Goal: Information Seeking & Learning: Find specific fact

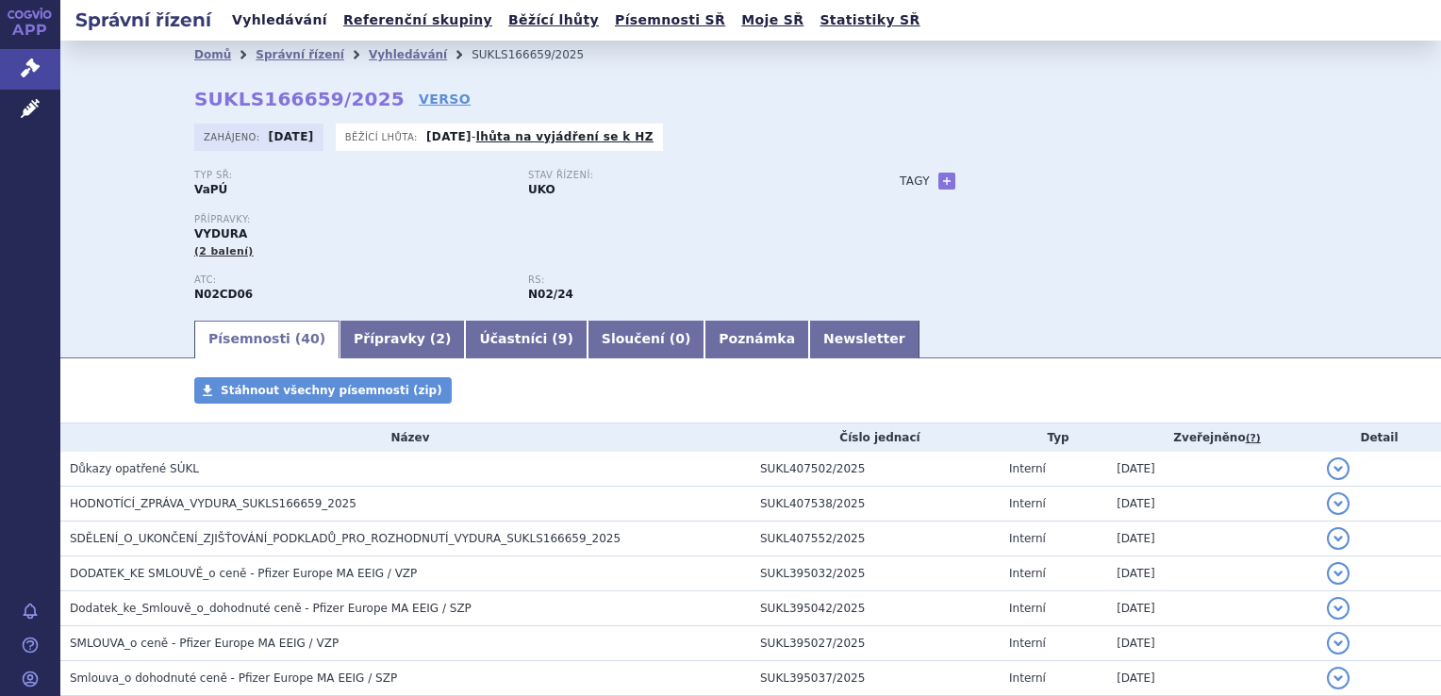
click at [256, 18] on link "Vyhledávání" at bounding box center [279, 20] width 107 height 25
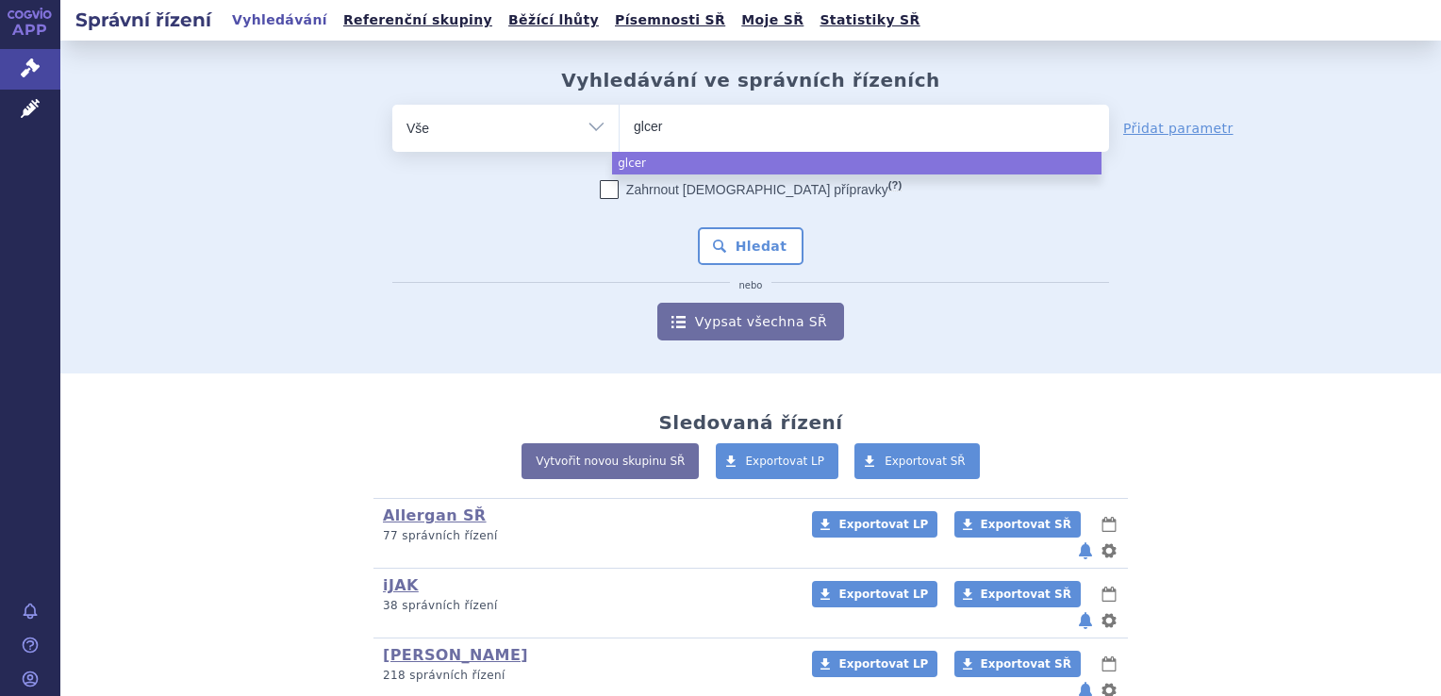
select select
type input "glcern"
type input "glcerna"
select select "glcerna"
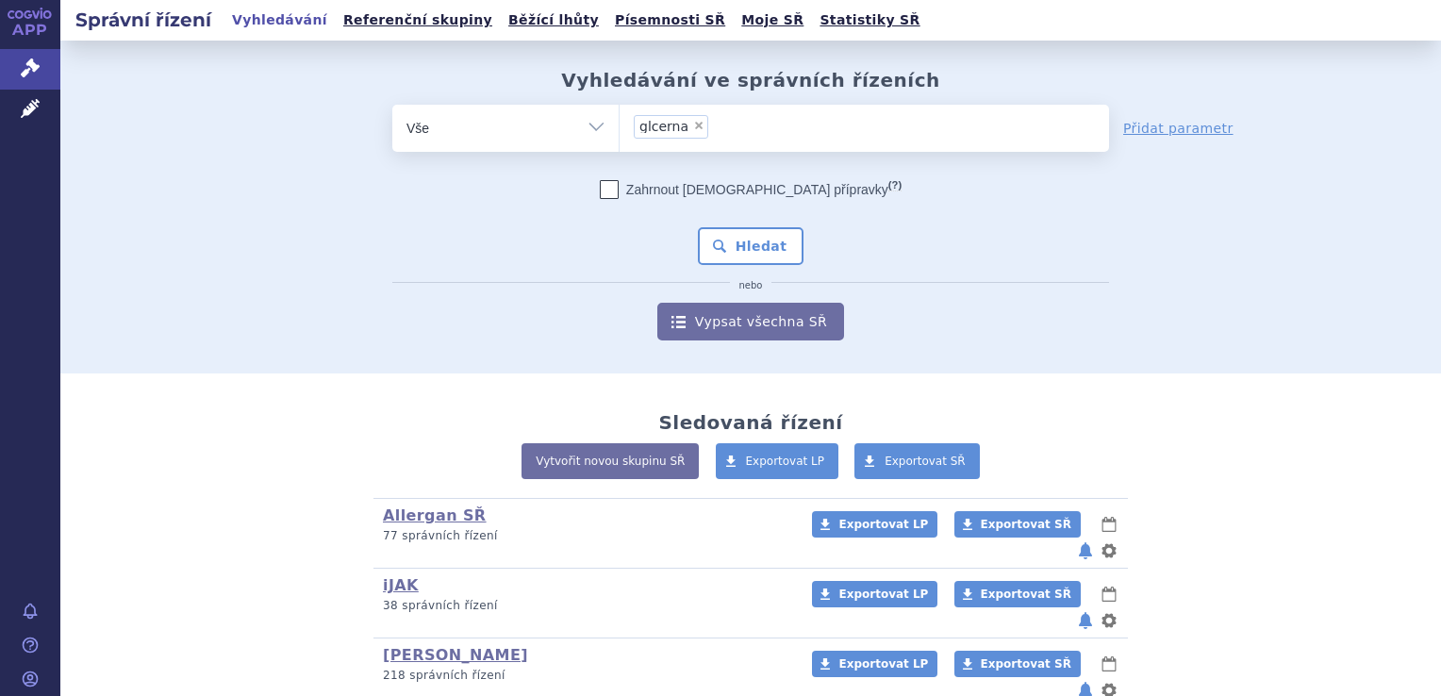
click at [643, 126] on span "glcerna" at bounding box center [663, 126] width 49 height 13
click at [620, 126] on select "glcerna" at bounding box center [619, 127] width 1 height 47
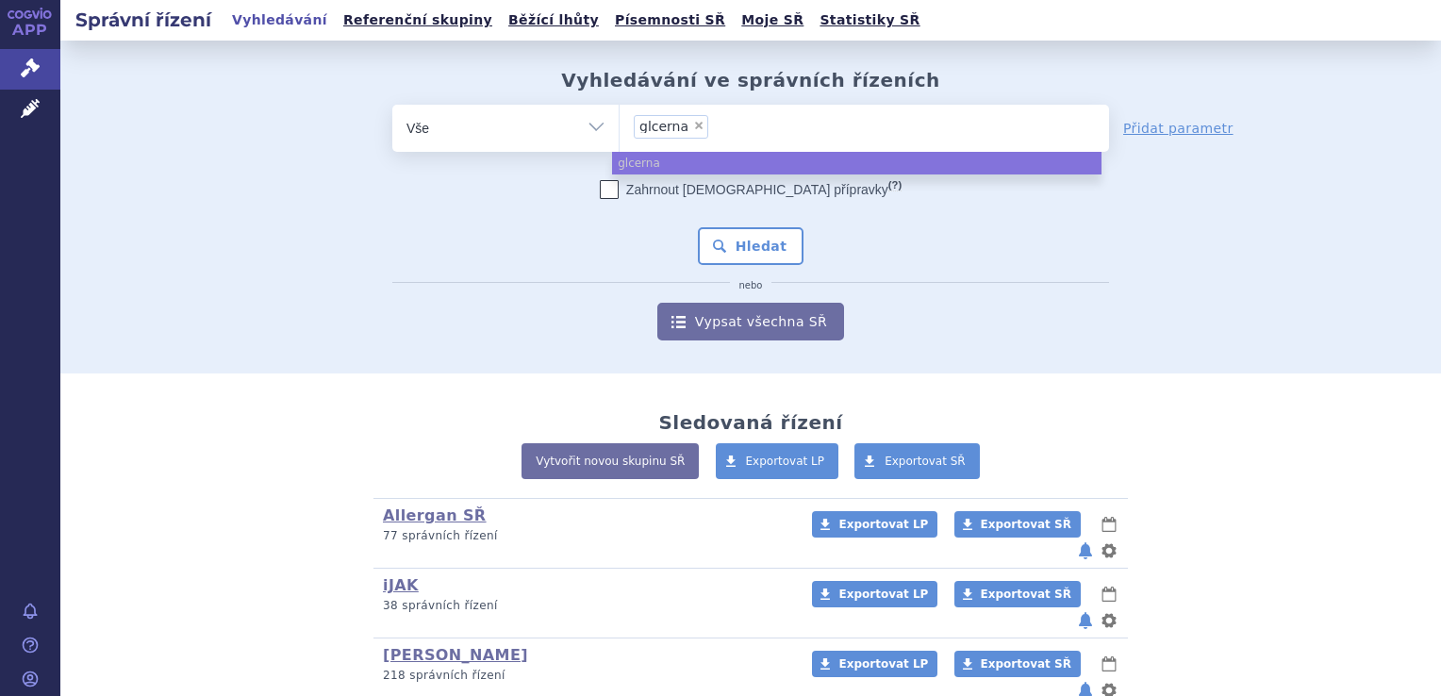
click at [693, 123] on span "×" at bounding box center [698, 125] width 11 height 11
click at [620, 123] on select "glcerna" at bounding box center [619, 127] width 1 height 47
select select
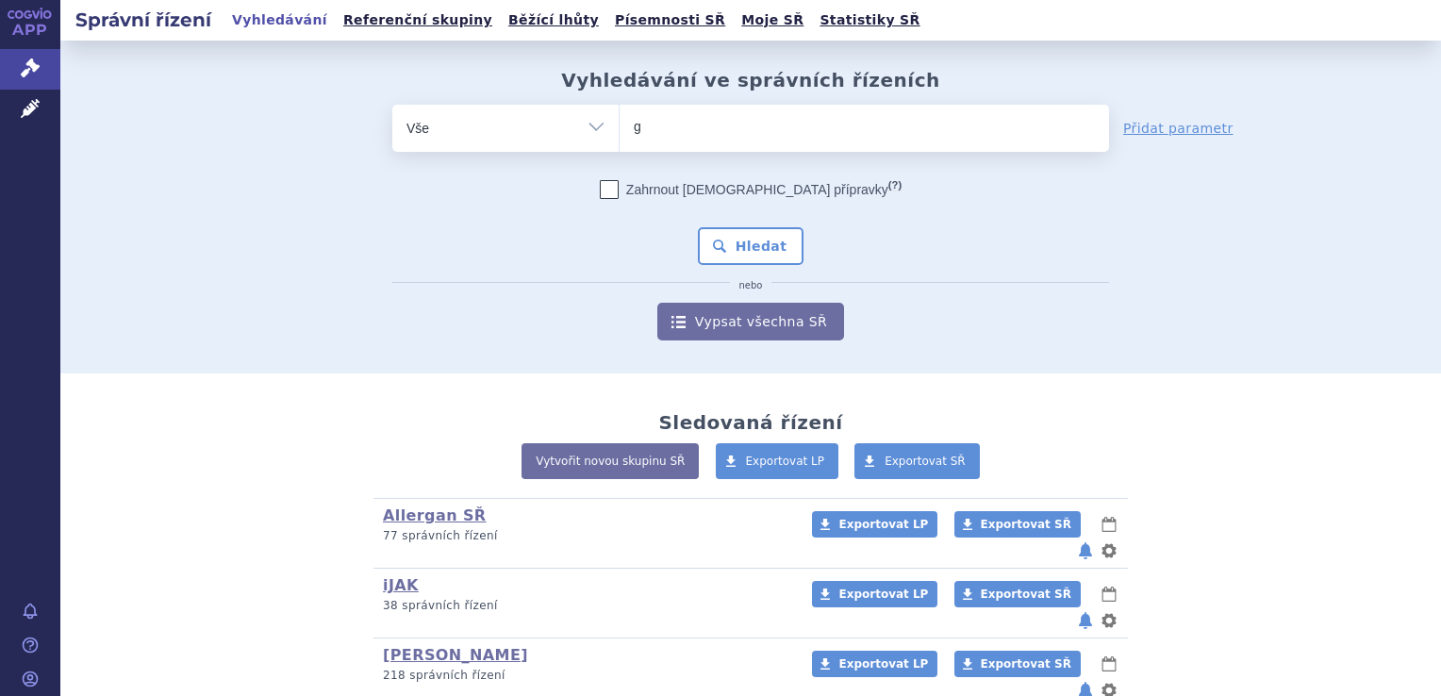
type input "gl"
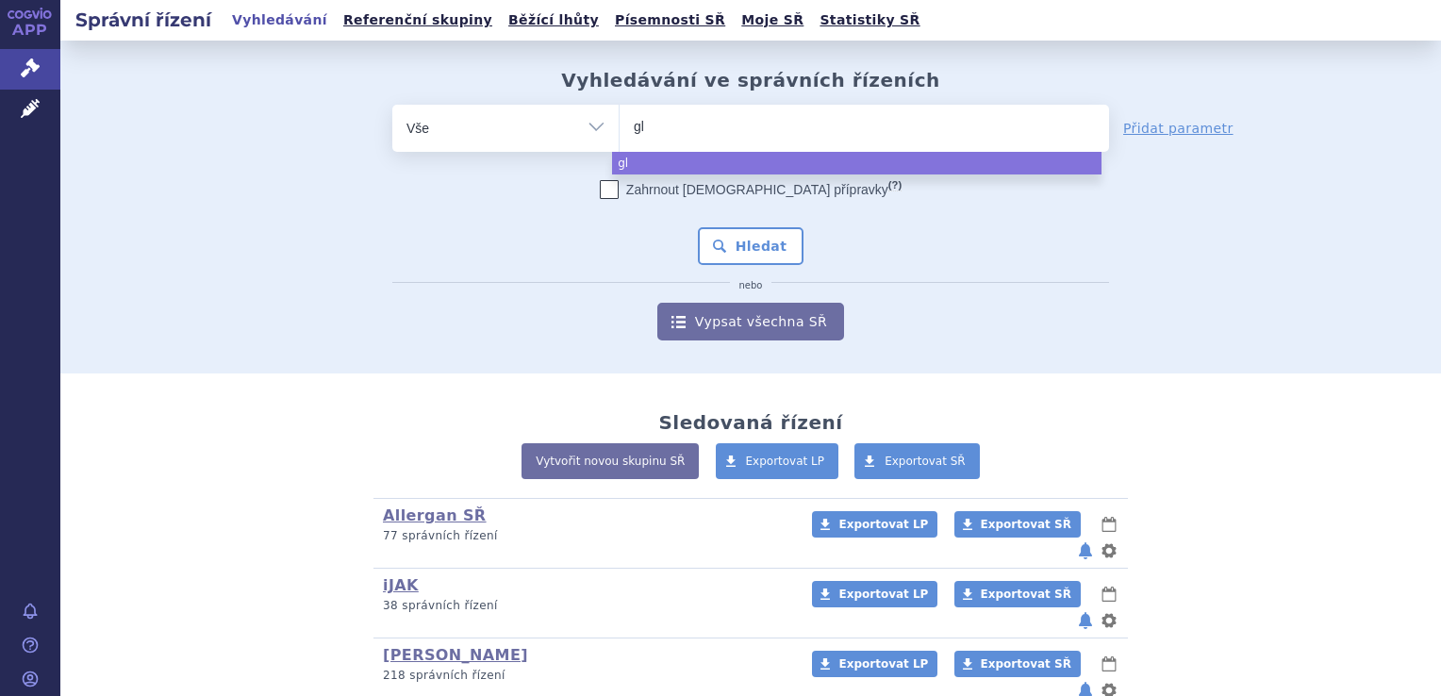
type input "glu"
type input "gluc"
type input "glucer"
type input "glucerna"
select select "glucerna"
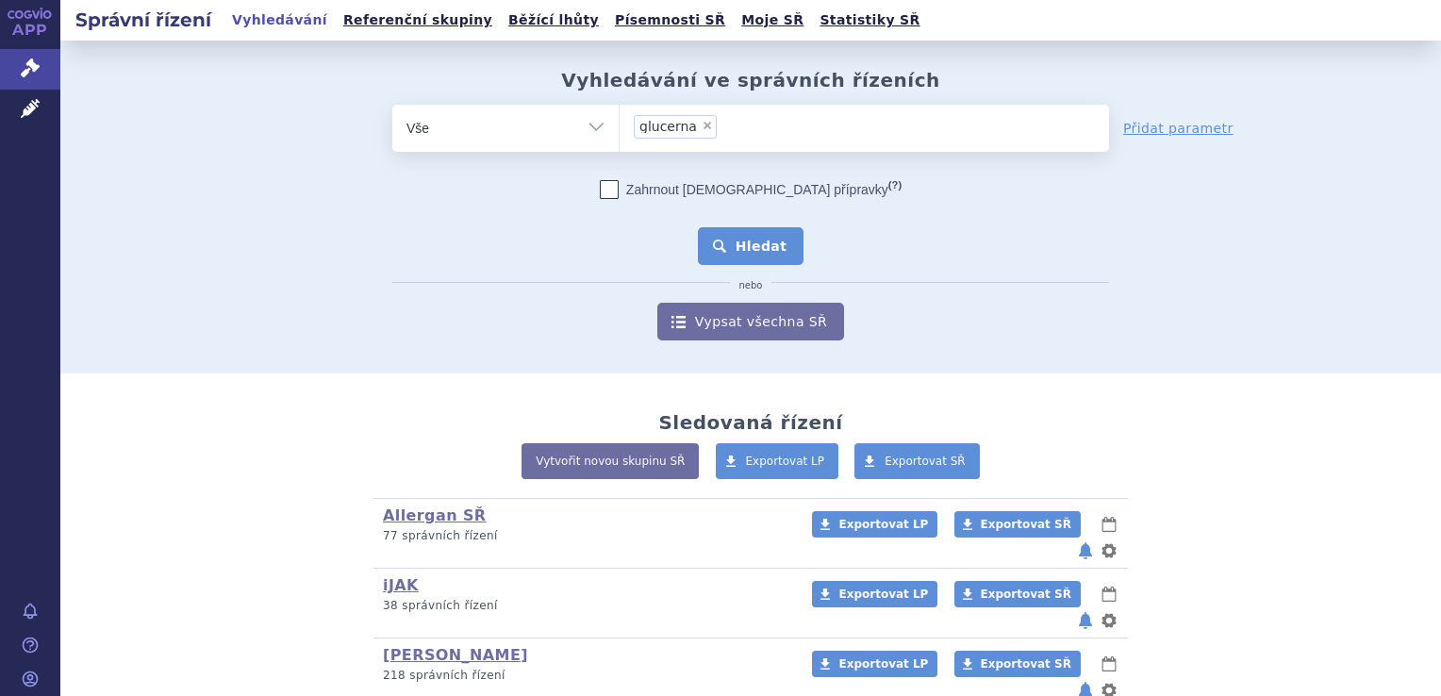
click at [736, 252] on button "Hledat" at bounding box center [751, 246] width 107 height 38
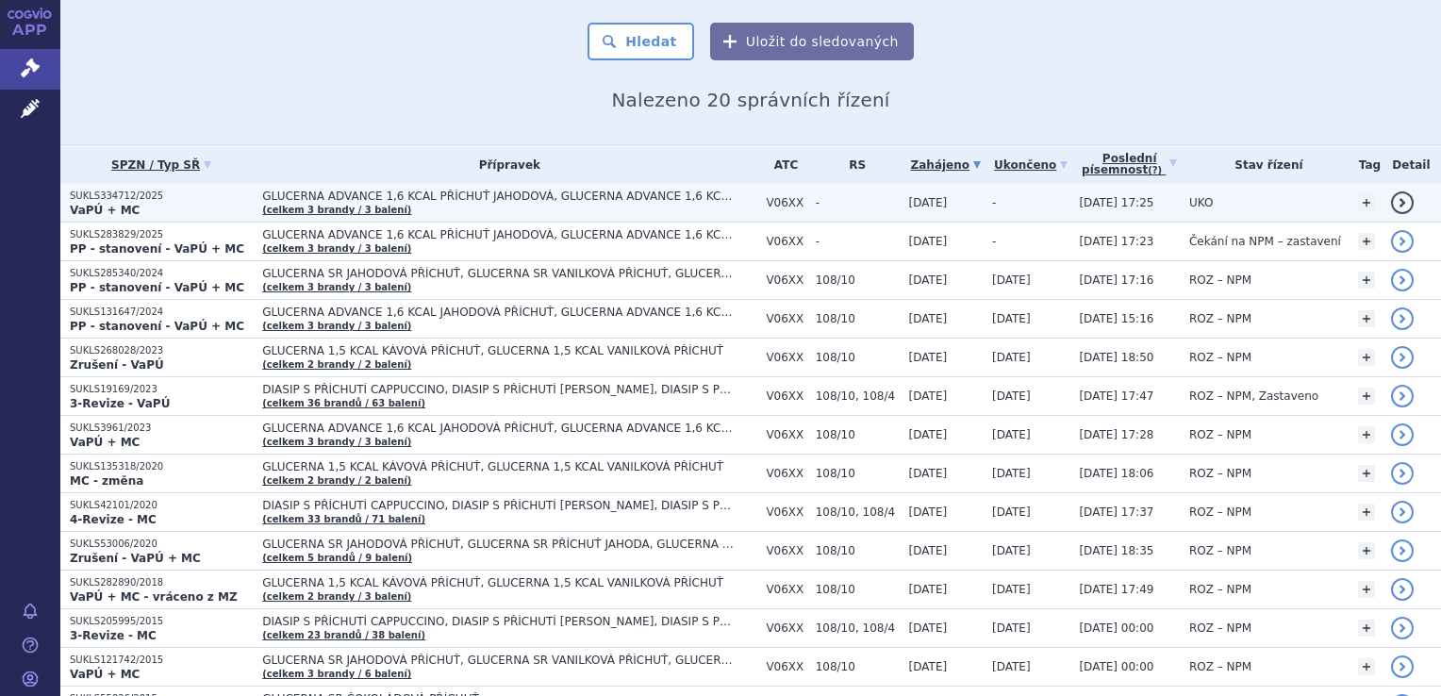
scroll to position [189, 0]
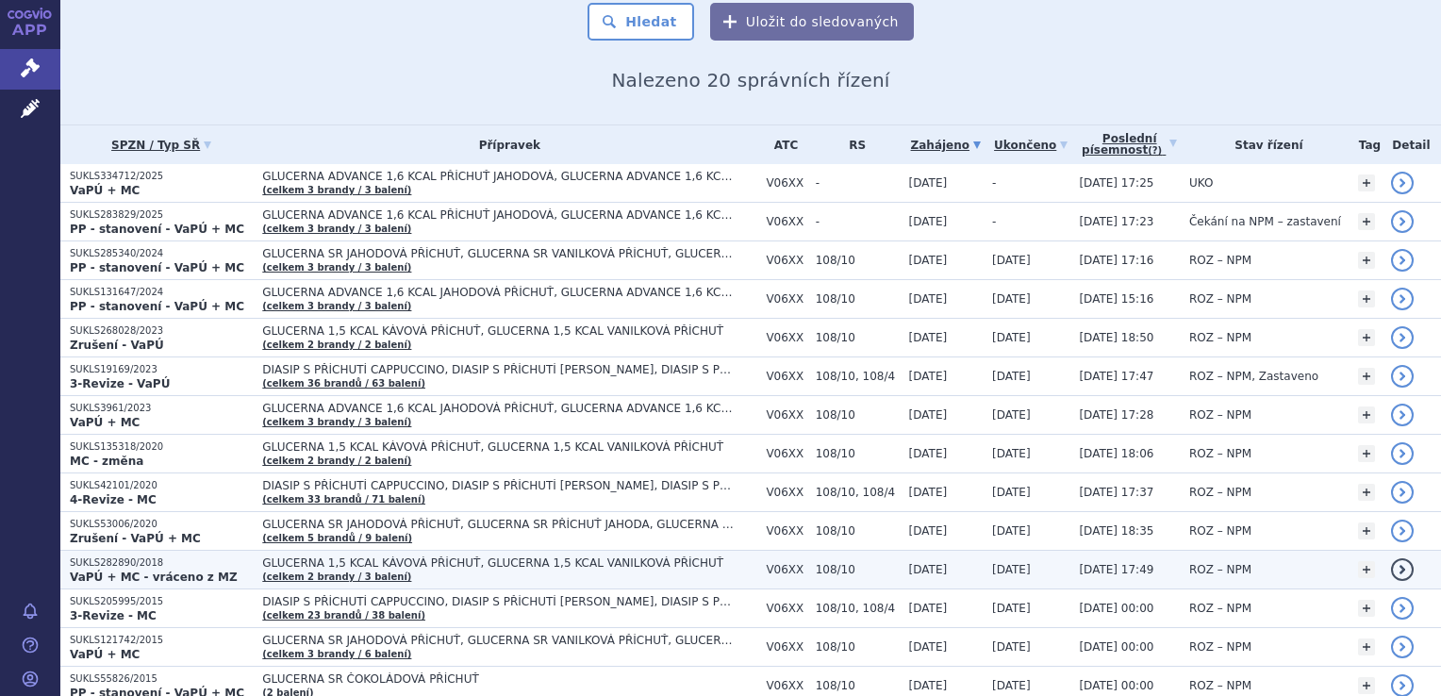
click at [141, 573] on strong "VaPÚ + MC - vráceno z MZ" at bounding box center [154, 577] width 168 height 13
